Goal: Task Accomplishment & Management: Use online tool/utility

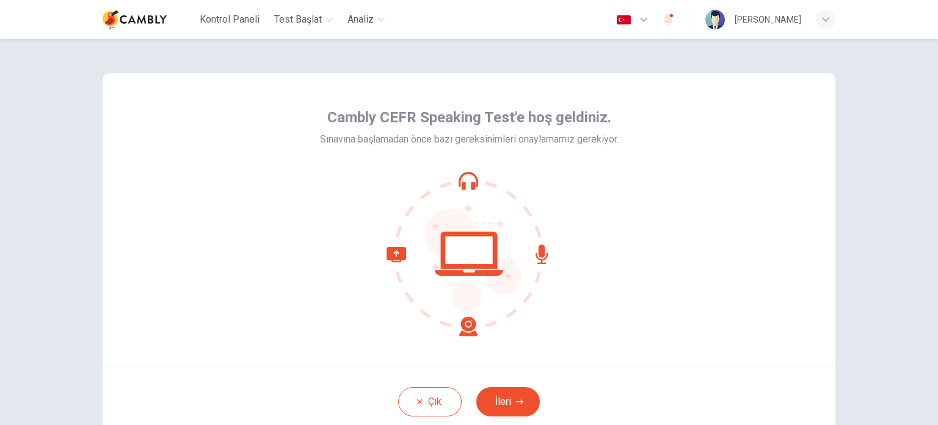
scroll to position [61, 0]
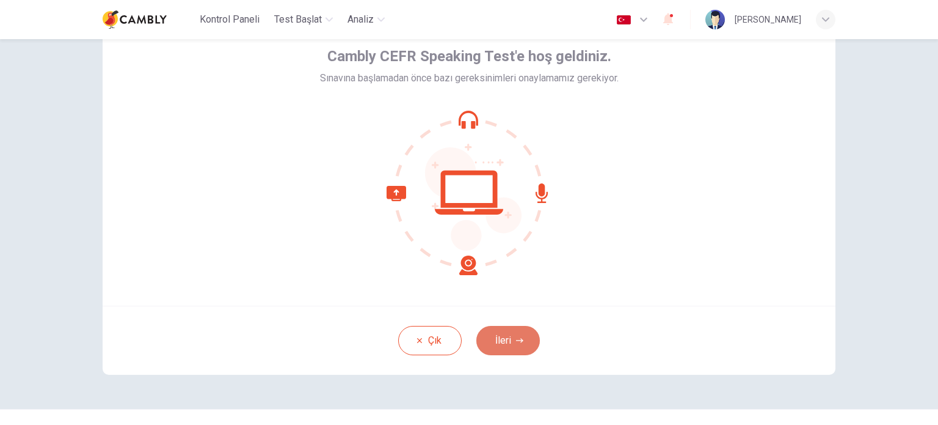
click at [508, 337] on button "İleri" at bounding box center [508, 340] width 64 height 29
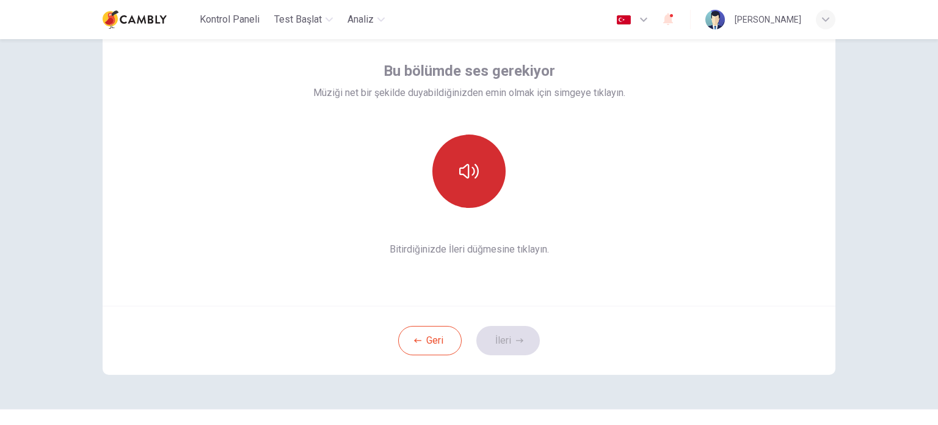
click at [466, 176] on icon "button" at bounding box center [469, 171] width 20 height 20
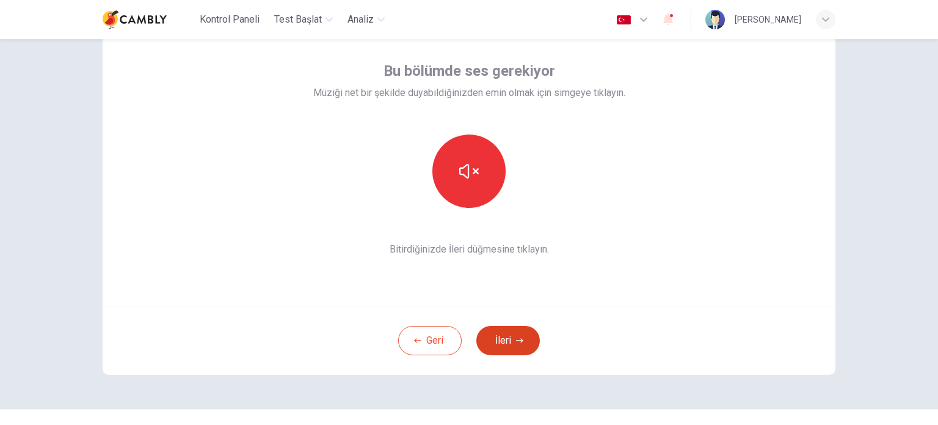
click at [503, 344] on button "İleri" at bounding box center [508, 340] width 64 height 29
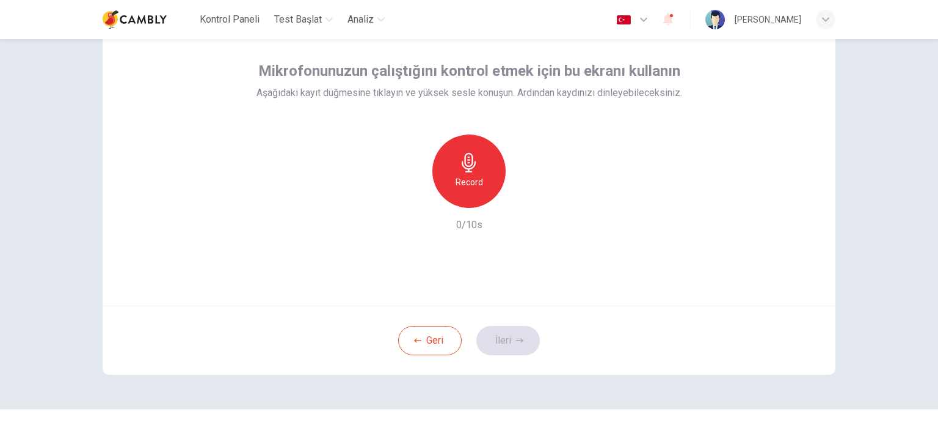
click at [453, 172] on div "Record" at bounding box center [468, 170] width 73 height 73
click at [506, 337] on button "İleri" at bounding box center [508, 340] width 64 height 29
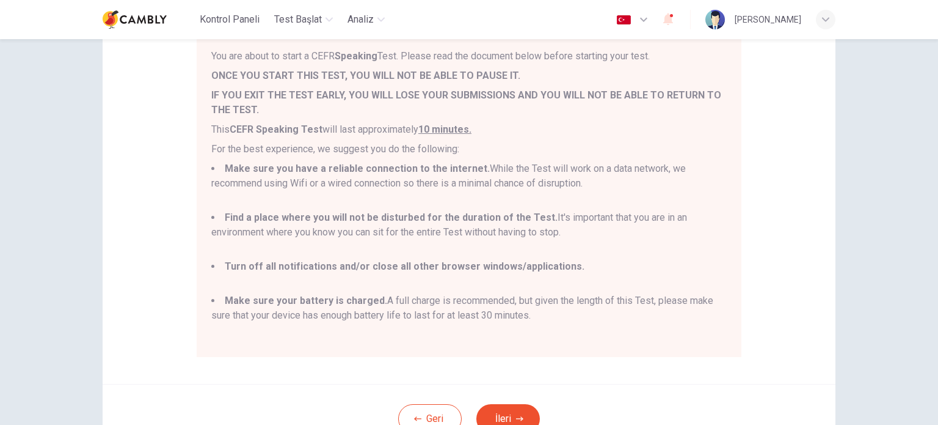
scroll to position [183, 0]
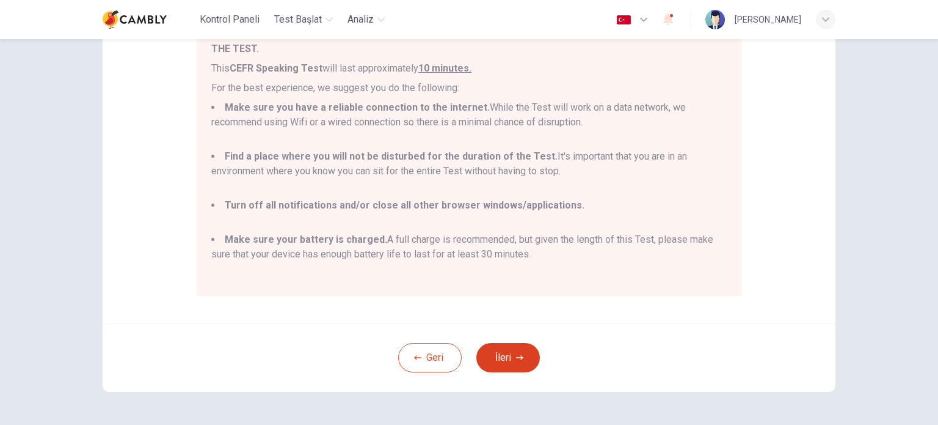
click at [516, 356] on icon "button" at bounding box center [519, 357] width 7 height 7
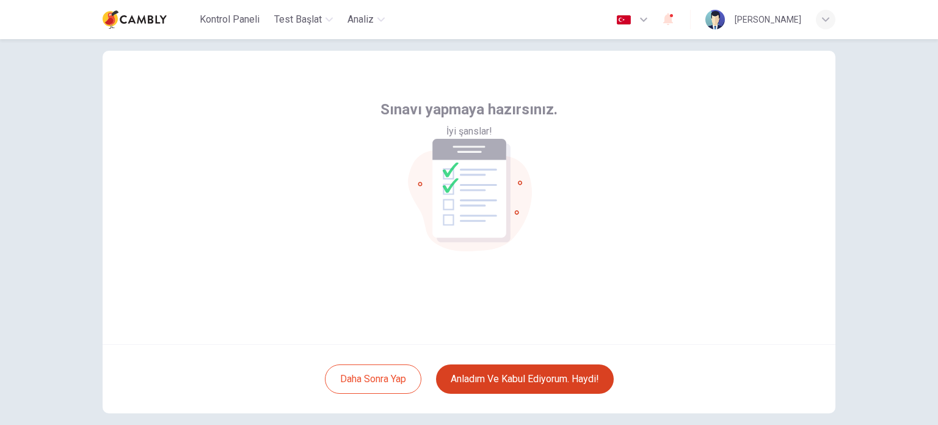
scroll to position [84, 0]
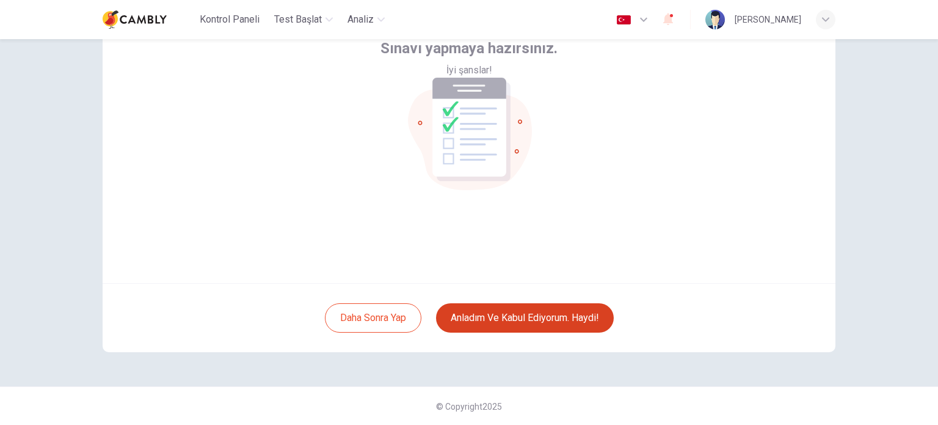
click at [503, 319] on button "Anladım ve kabul ediyorum. Haydi!" at bounding box center [525, 317] width 178 height 29
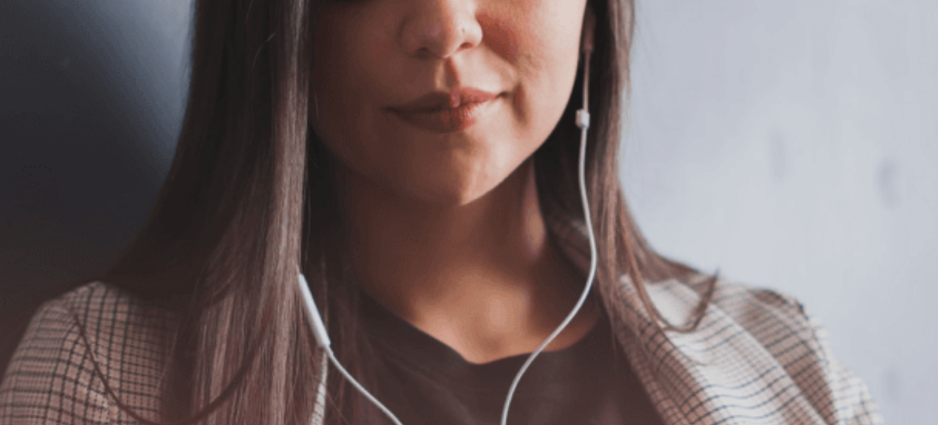
scroll to position [235, 0]
click at [38, 63] on button "Devam Et" at bounding box center [19, 87] width 38 height 49
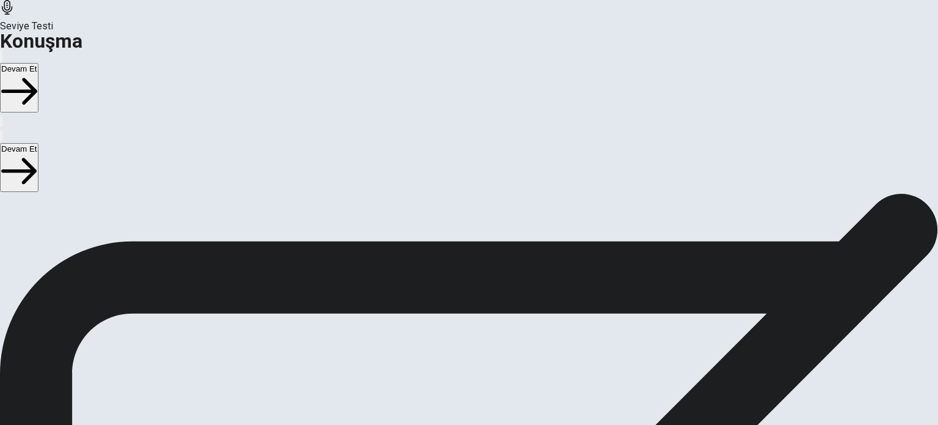
scroll to position [61, 0]
click at [456, 323] on button "Play Audio" at bounding box center [454, 324] width 2 height 12
click at [477, 214] on icon at bounding box center [464, 232] width 26 height 37
click at [452, 266] on icon "Record Again" at bounding box center [452, 266] width 0 height 0
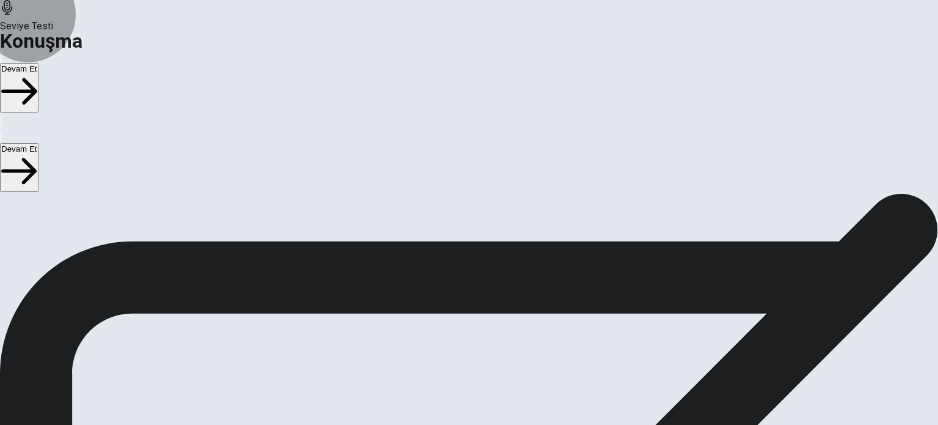
click at [38, 63] on button "Devam Et" at bounding box center [19, 87] width 38 height 49
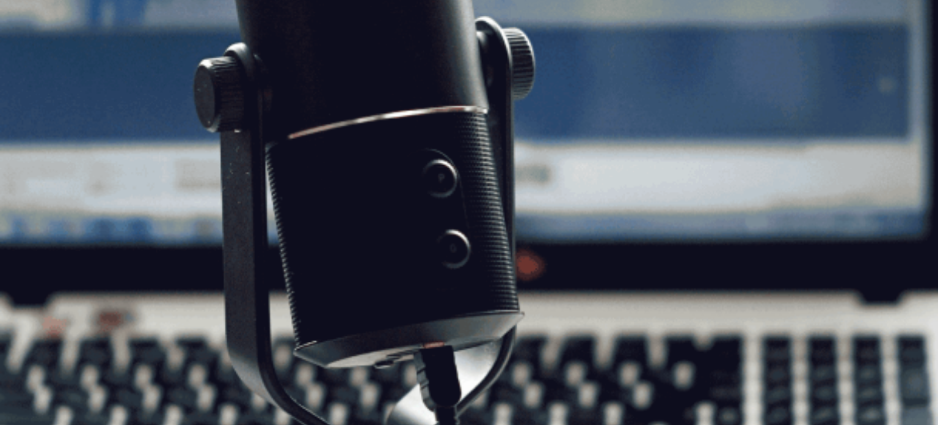
scroll to position [112, 0]
click at [38, 63] on button "Devam Et" at bounding box center [19, 87] width 38 height 49
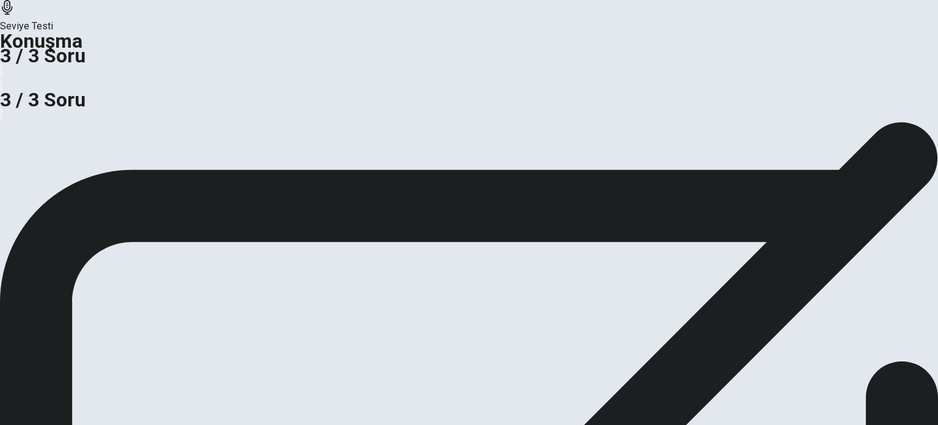
scroll to position [20, 0]
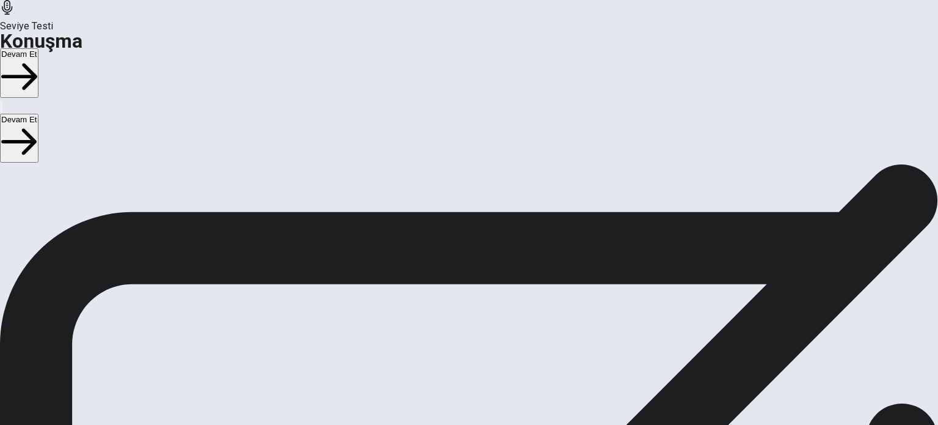
click at [38, 48] on button "Devam Et" at bounding box center [19, 72] width 38 height 49
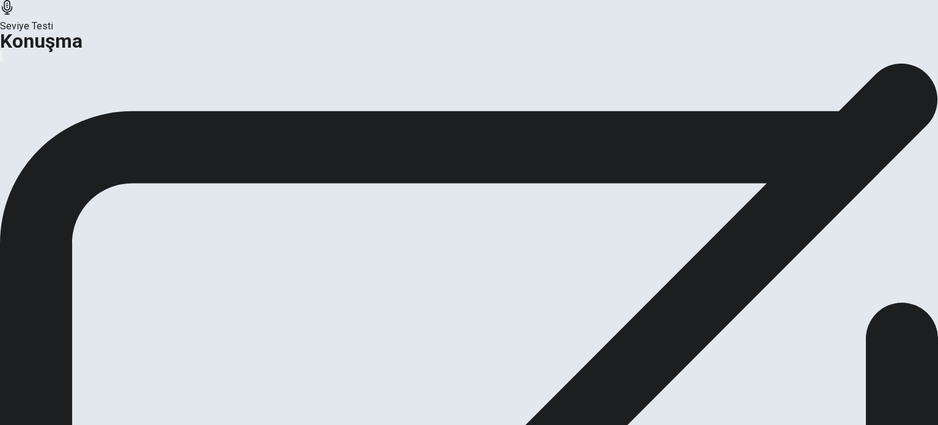
click at [92, 123] on button "Devam Et" at bounding box center [65, 115] width 53 height 16
